Goal: Task Accomplishment & Management: Use online tool/utility

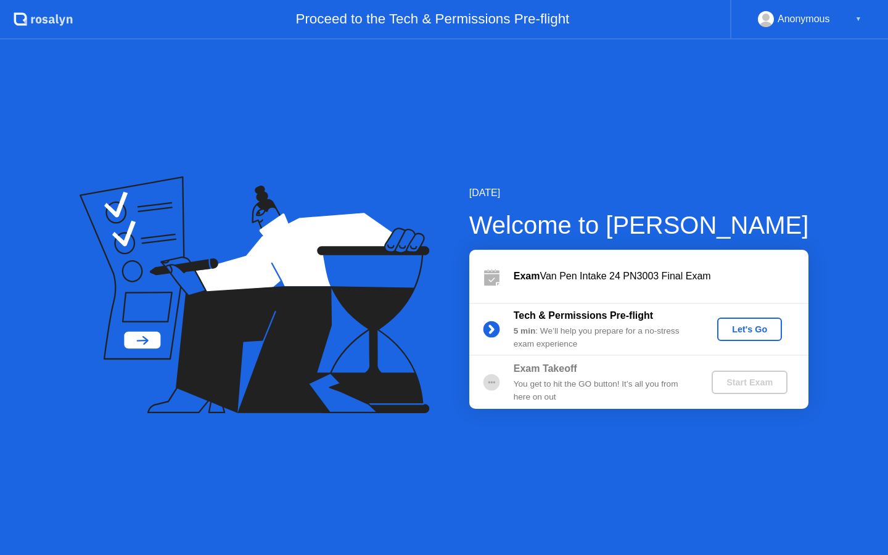
click at [758, 320] on button "Let's Go" at bounding box center [750, 329] width 65 height 23
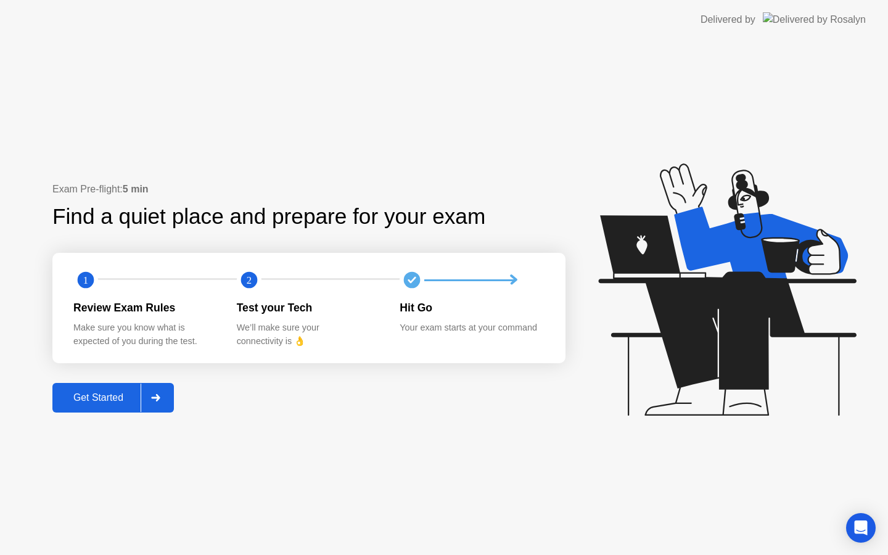
click at [159, 399] on icon at bounding box center [155, 397] width 9 height 7
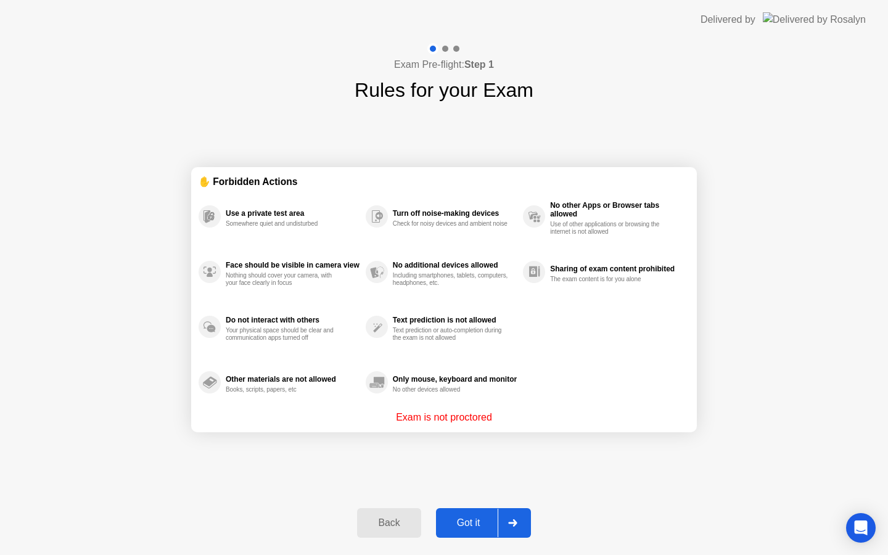
click at [513, 517] on div at bounding box center [513, 523] width 30 height 28
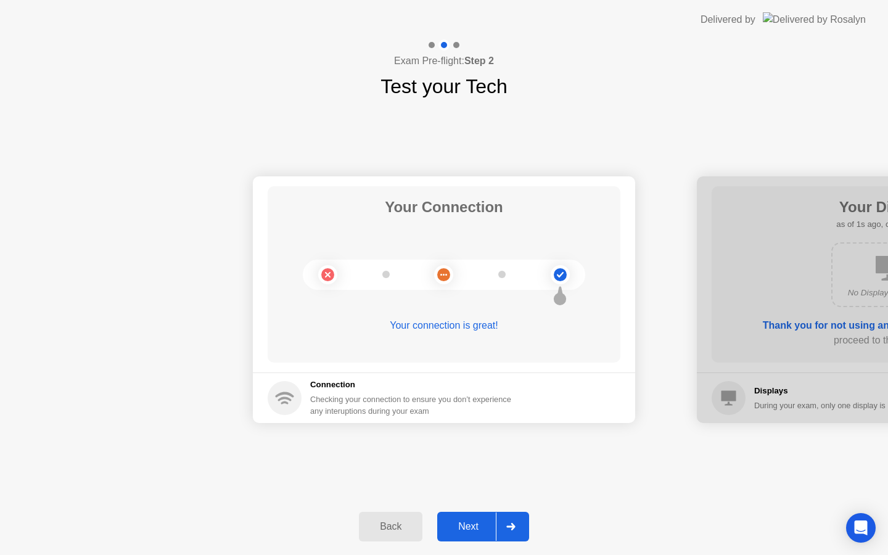
click at [513, 517] on div at bounding box center [511, 527] width 30 height 28
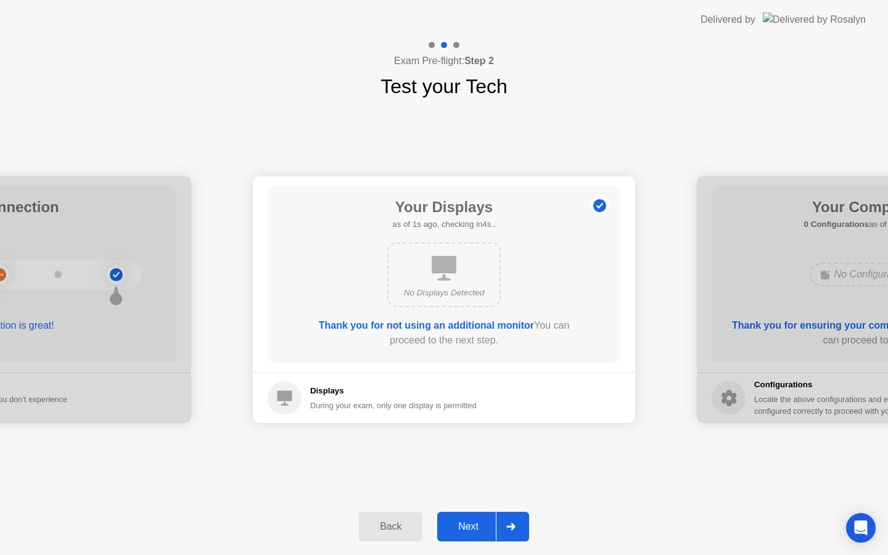
click at [513, 517] on div at bounding box center [511, 527] width 30 height 28
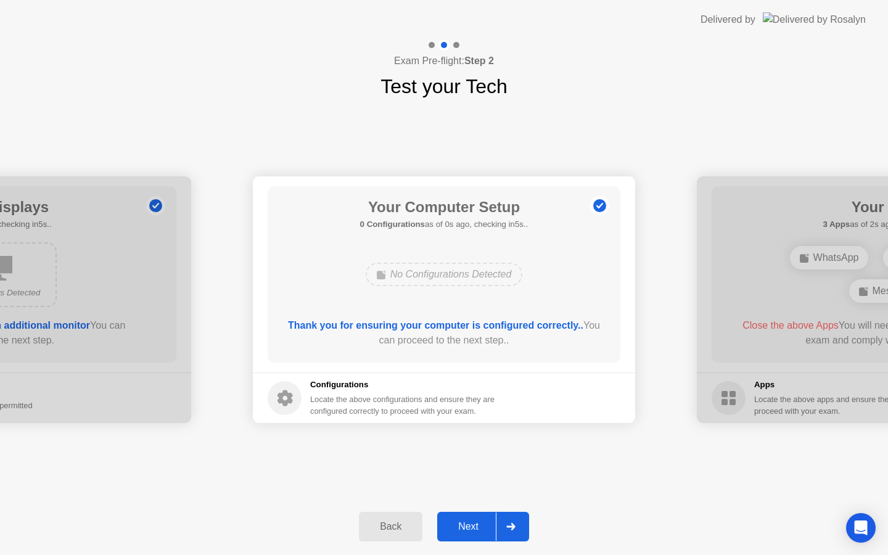
click at [513, 517] on div at bounding box center [511, 527] width 30 height 28
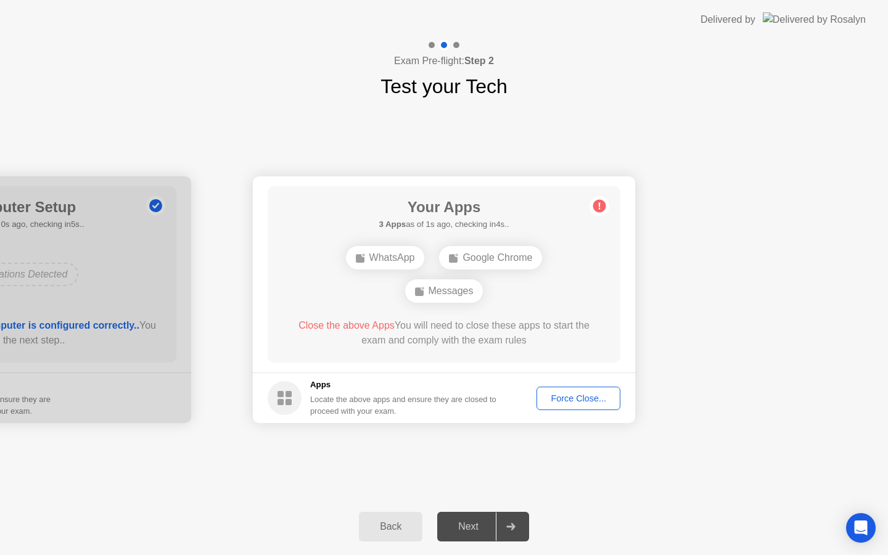
click at [561, 402] on div "Force Close..." at bounding box center [578, 399] width 75 height 10
click at [562, 394] on div "Force Close..." at bounding box center [578, 399] width 75 height 10
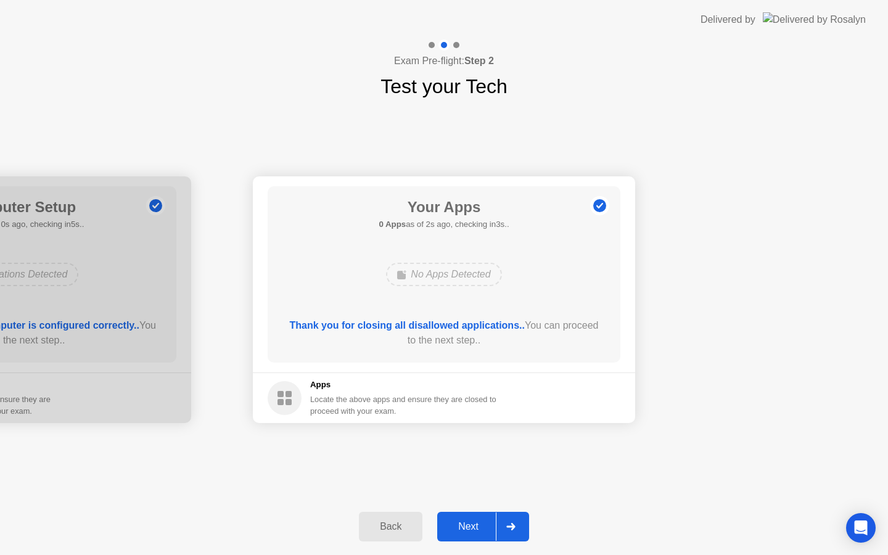
click at [509, 524] on icon at bounding box center [511, 526] width 9 height 7
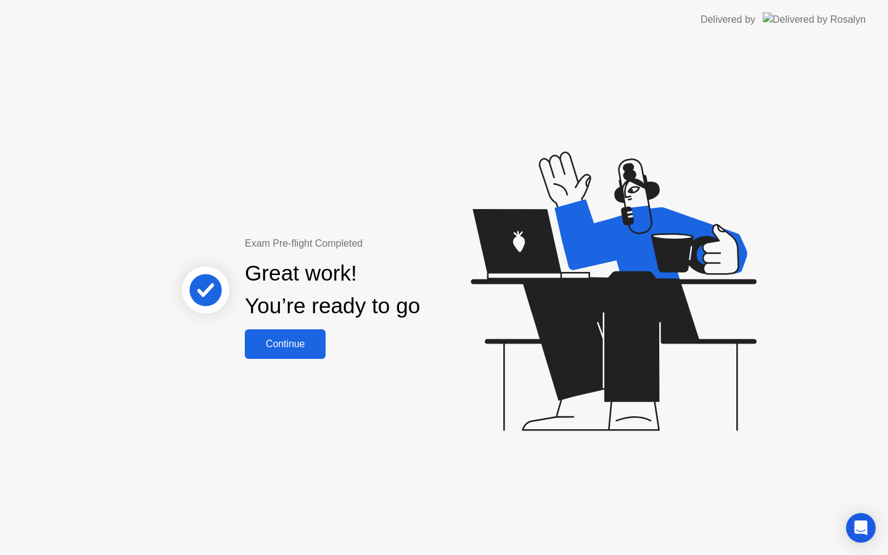
click at [288, 335] on button "Continue" at bounding box center [285, 344] width 81 height 30
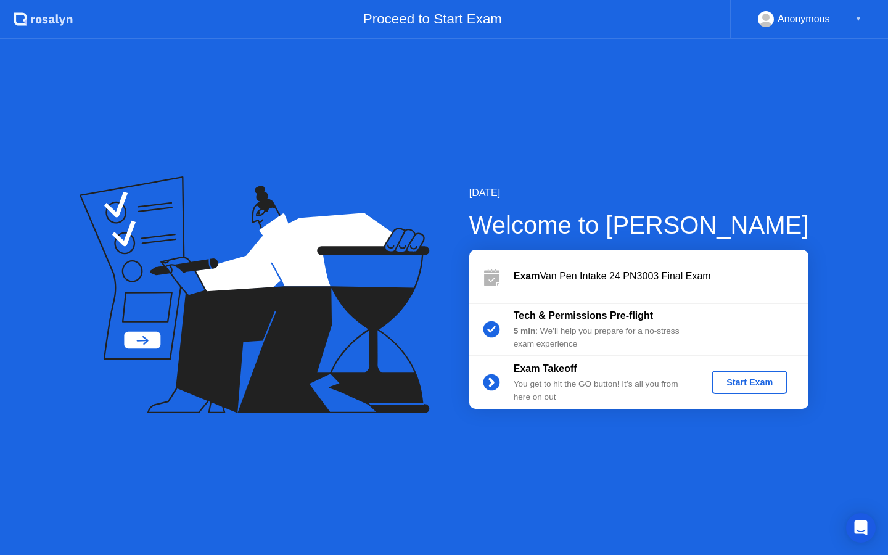
click at [729, 386] on div "Start Exam" at bounding box center [750, 383] width 66 height 10
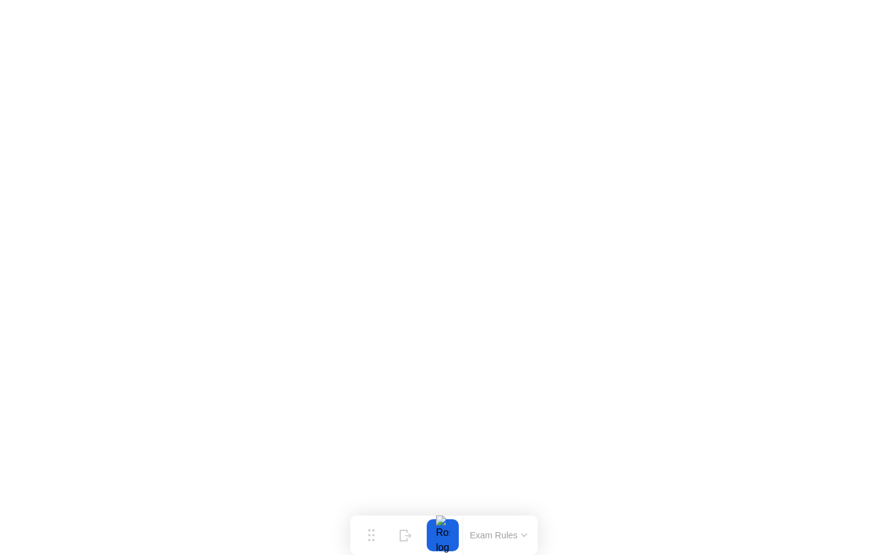
click at [525, 536] on icon at bounding box center [524, 535] width 5 height 2
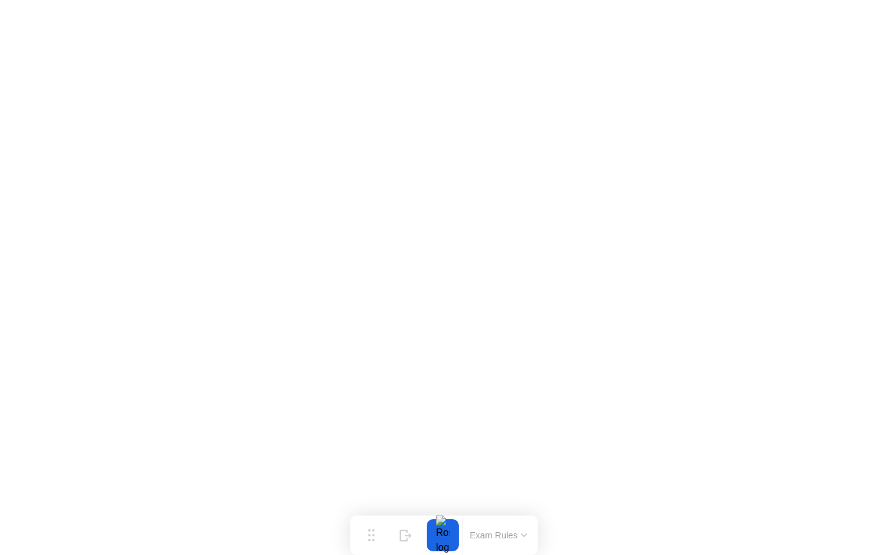
click at [523, 530] on button "Exam Rules" at bounding box center [498, 535] width 65 height 11
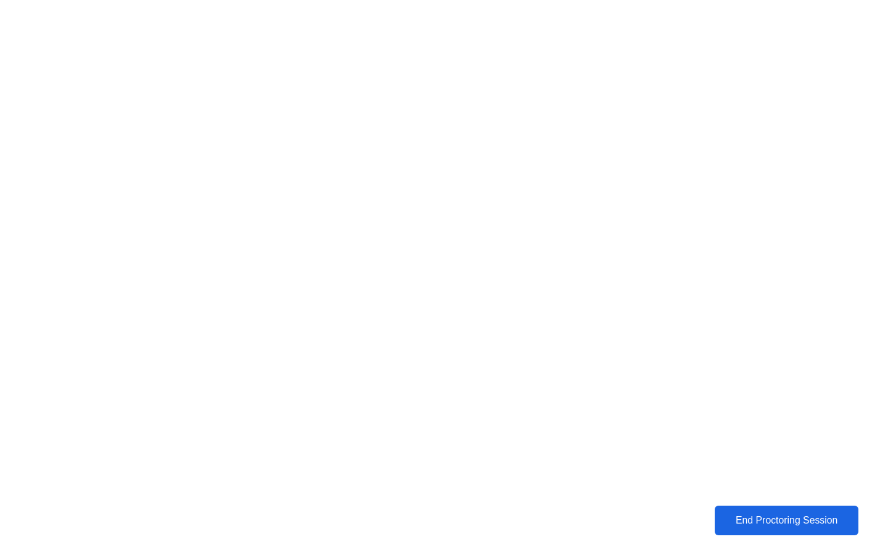
click at [764, 523] on div "End Proctoring Session" at bounding box center [787, 520] width 137 height 11
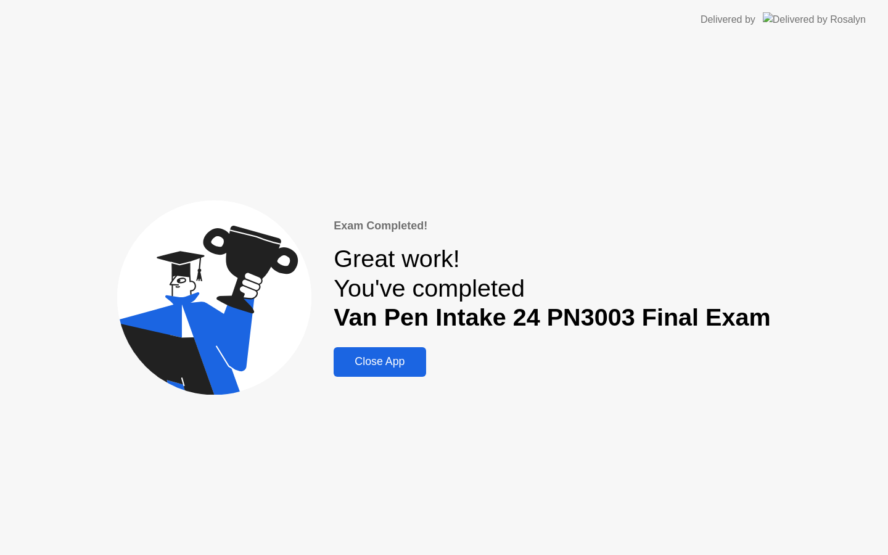
click at [347, 364] on div "Close App" at bounding box center [379, 361] width 85 height 13
